Goal: Check status

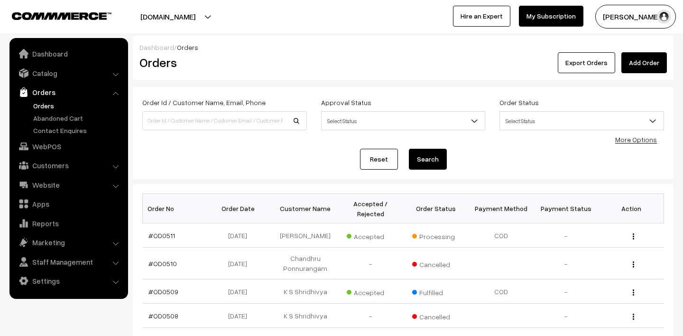
click at [59, 104] on link "Orders" at bounding box center [78, 106] width 94 height 10
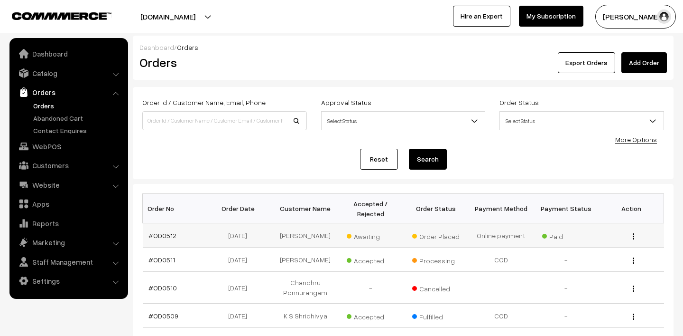
click at [358, 237] on span "Awaiting" at bounding box center [370, 235] width 47 height 12
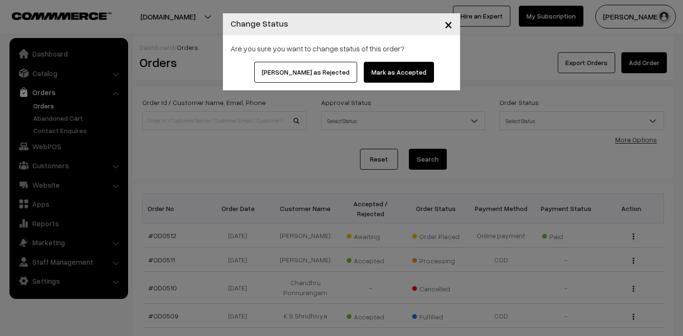
click at [394, 63] on button "Mark as Accepted" at bounding box center [399, 72] width 70 height 21
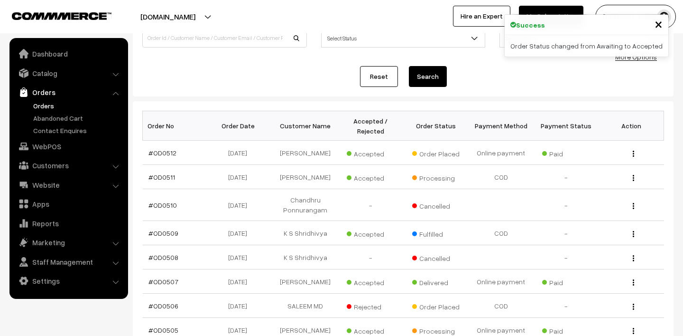
scroll to position [90, 0]
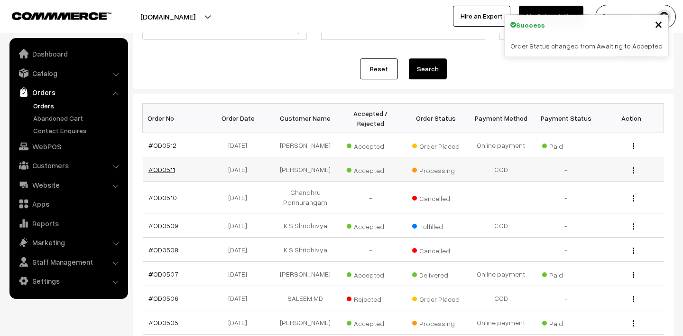
click at [163, 171] on link "#OD0511" at bounding box center [162, 169] width 27 height 8
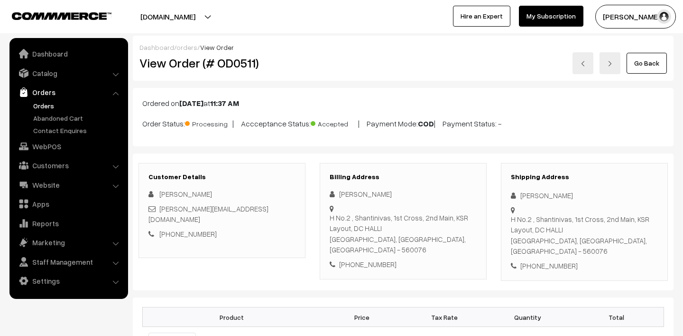
scroll to position [140, 0]
